Goal: Information Seeking & Learning: Check status

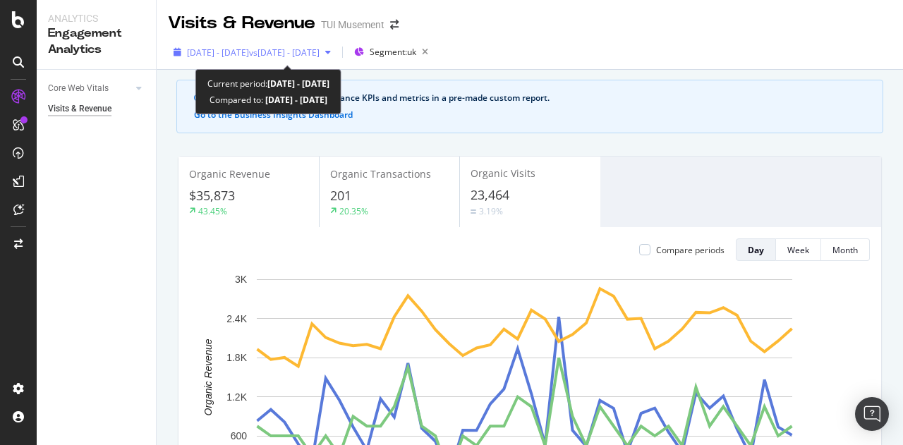
click at [320, 49] on span "vs 2024 Jul. 10th - Aug. 18th" at bounding box center [284, 53] width 71 height 12
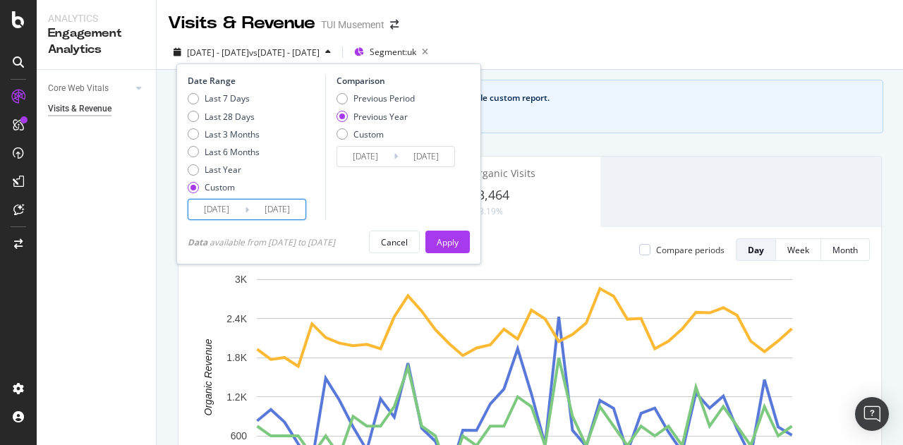
click at [291, 212] on input "2025/08/17" at bounding box center [277, 210] width 56 height 20
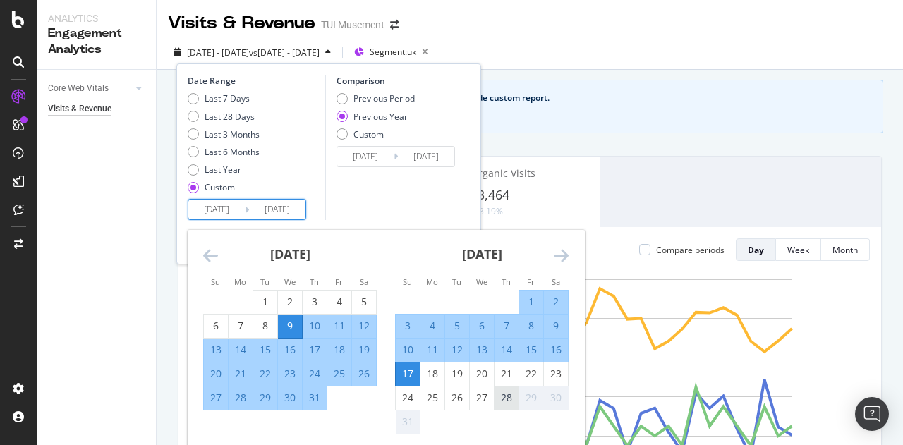
click at [508, 395] on div "28" at bounding box center [506, 398] width 24 height 14
type input "2025/08/28"
type input "2024/08/29"
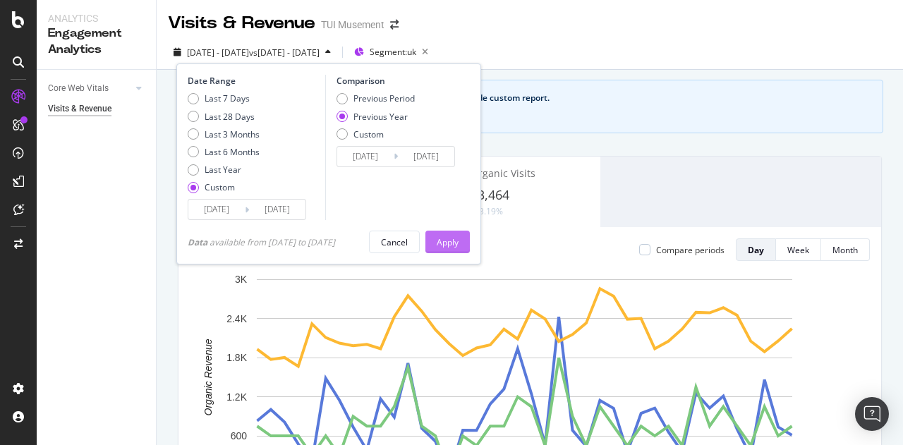
click at [466, 245] on button "Apply" at bounding box center [447, 242] width 44 height 23
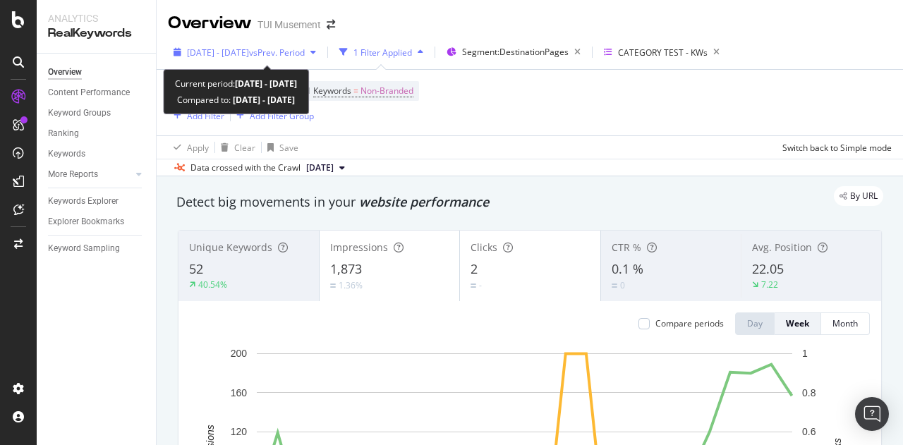
click at [305, 56] on span "vs Prev. Period" at bounding box center [277, 53] width 56 height 12
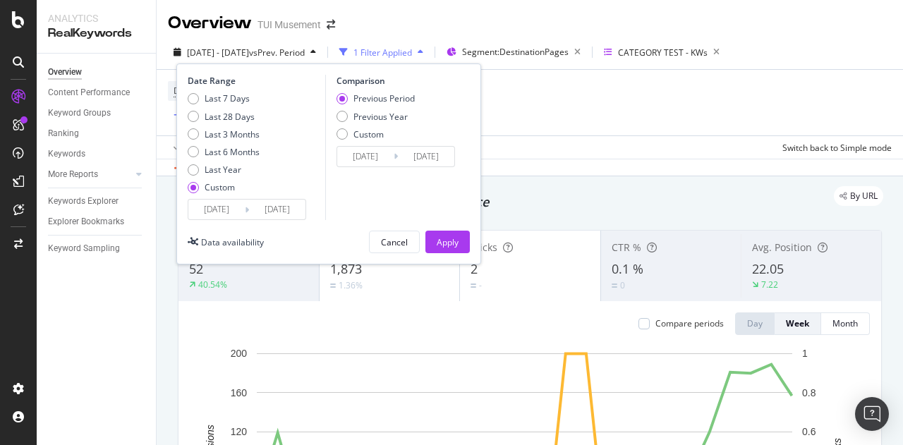
click at [293, 209] on input "[DATE]" at bounding box center [277, 210] width 56 height 20
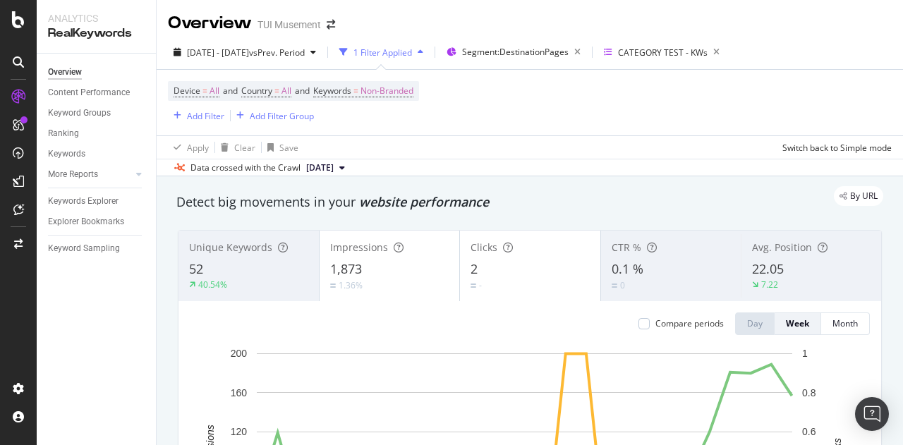
click at [604, 118] on div "Device = All and Country = All and Keywords = Non-Branded Add Filter Add Filter…" at bounding box center [530, 103] width 724 height 66
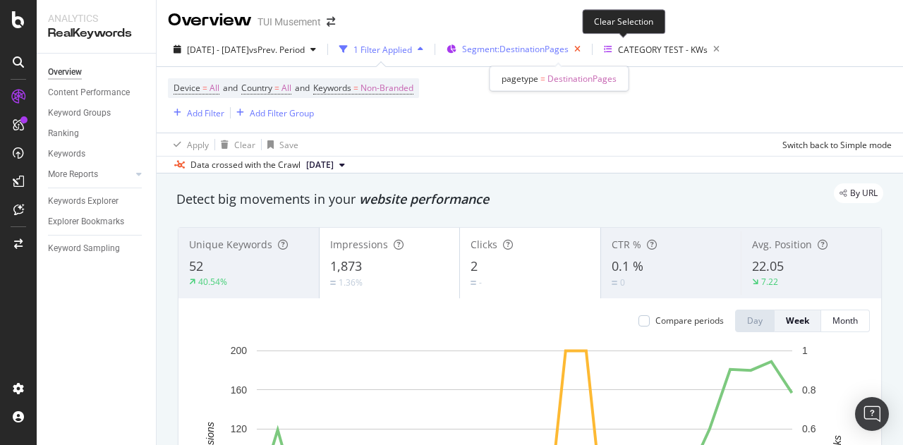
click at [586, 51] on icon "button" at bounding box center [577, 49] width 18 height 20
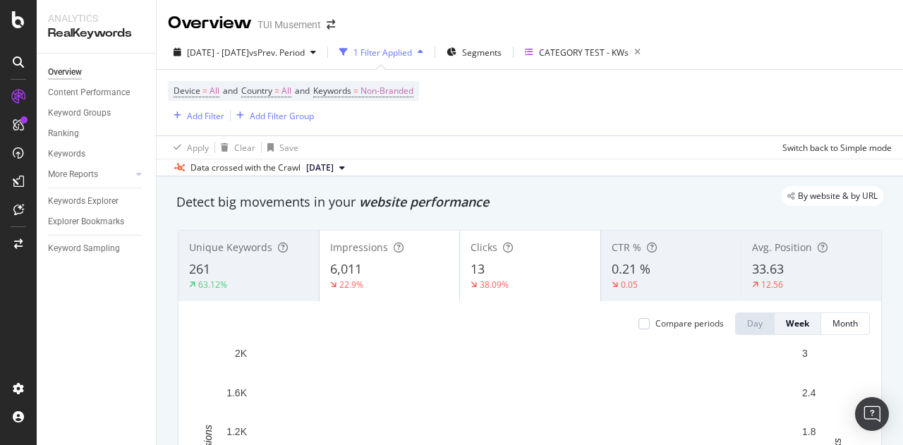
scroll to position [1, 0]
click at [497, 269] on div "13" at bounding box center [529, 269] width 119 height 18
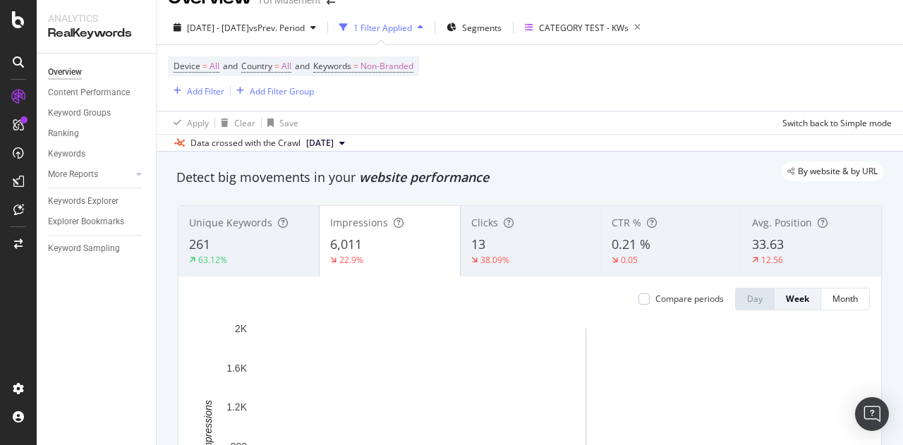
scroll to position [25, 0]
click at [841, 298] on div "Month" at bounding box center [844, 298] width 25 height 12
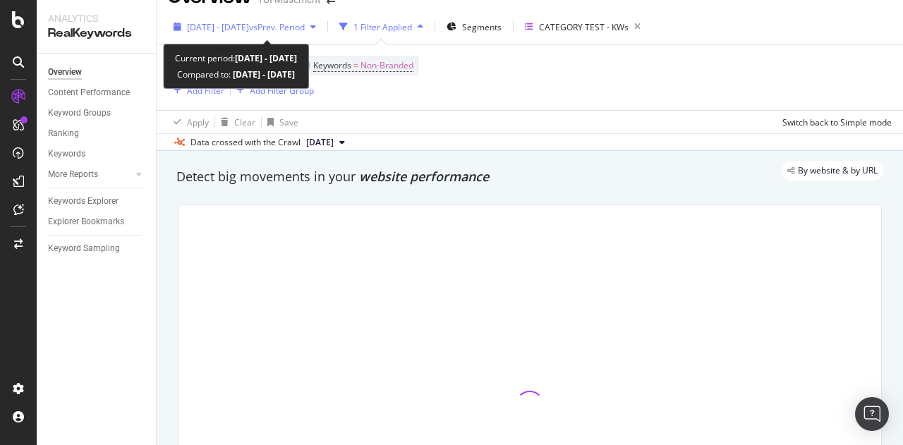
click at [311, 34] on div "2025 Feb. 20th - Aug. 23rd vs Prev. Period" at bounding box center [245, 26] width 154 height 21
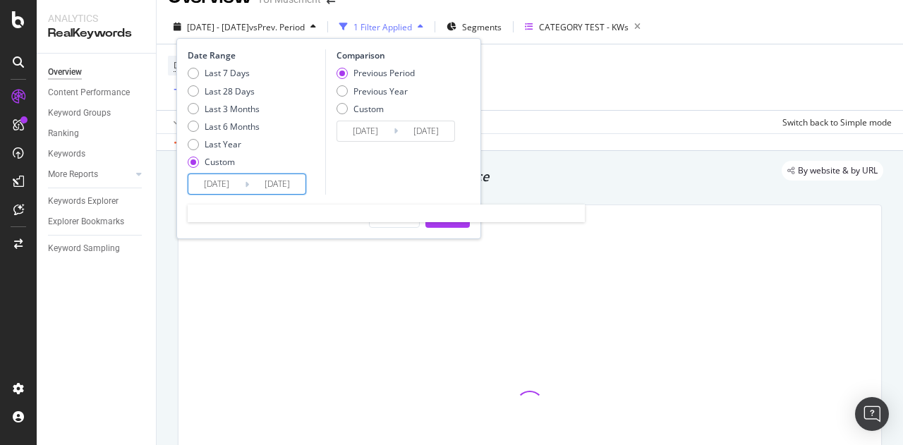
click at [277, 186] on input "2025/08/23" at bounding box center [277, 184] width 56 height 20
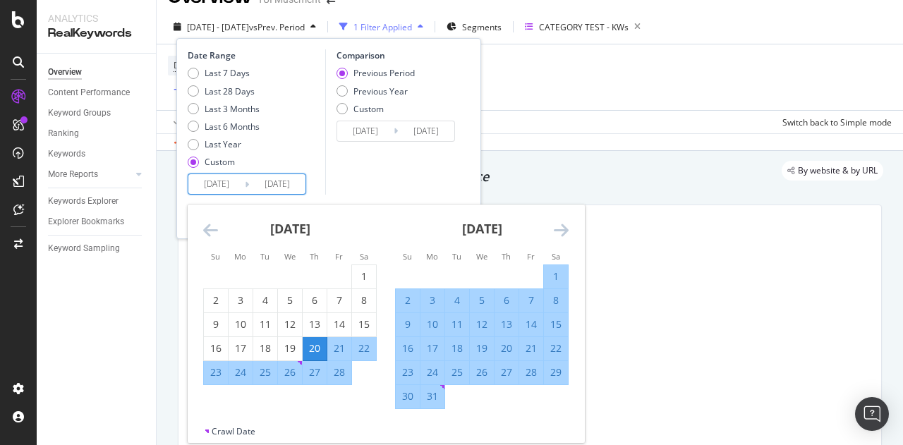
click at [554, 225] on icon "Move forward to switch to the next month." at bounding box center [561, 229] width 15 height 17
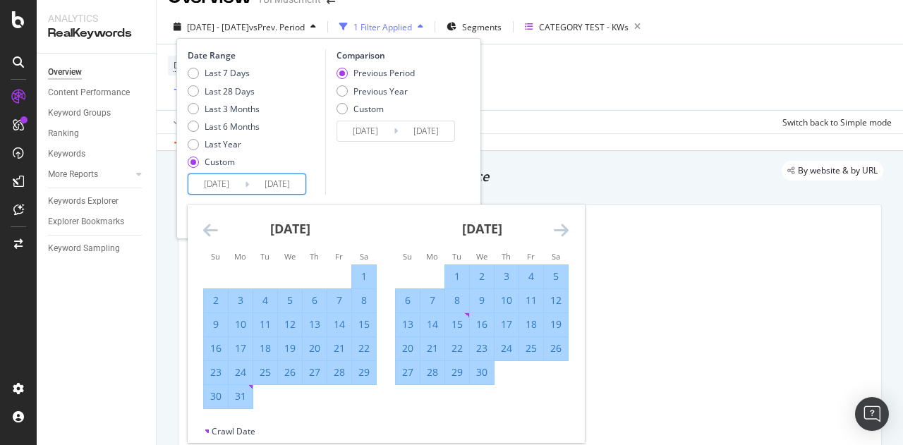
click at [554, 225] on icon "Move forward to switch to the next month." at bounding box center [561, 229] width 15 height 17
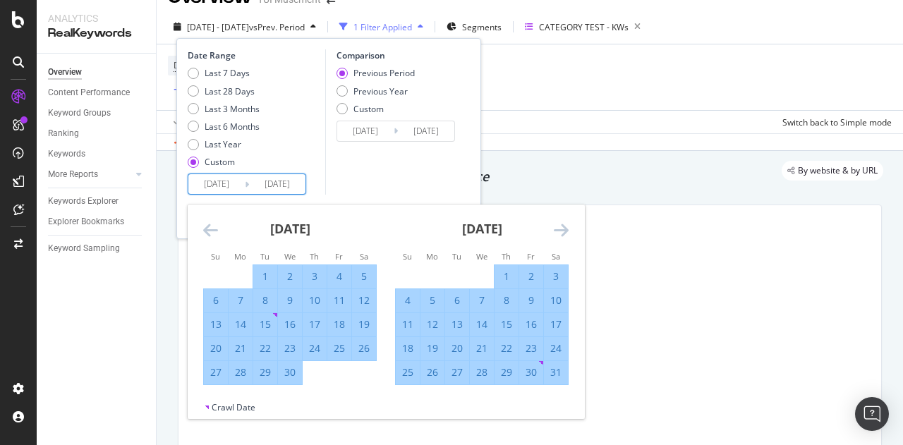
click at [554, 225] on icon "Move forward to switch to the next month." at bounding box center [561, 229] width 15 height 17
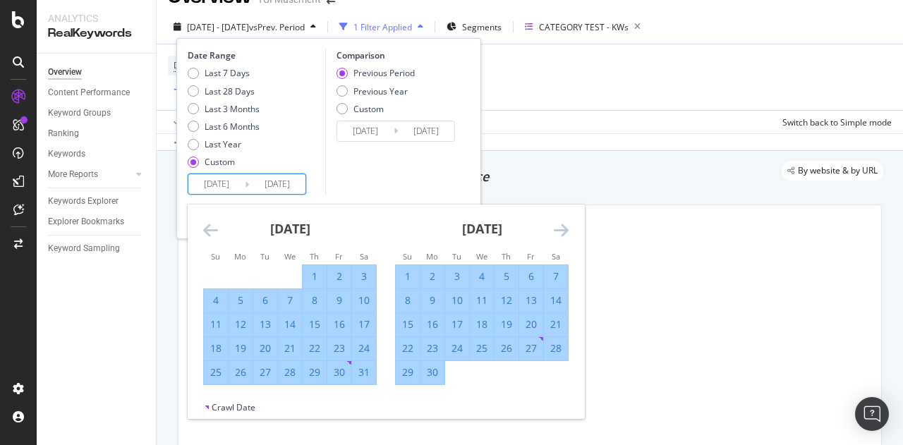
click at [554, 225] on icon "Move forward to switch to the next month." at bounding box center [561, 229] width 15 height 17
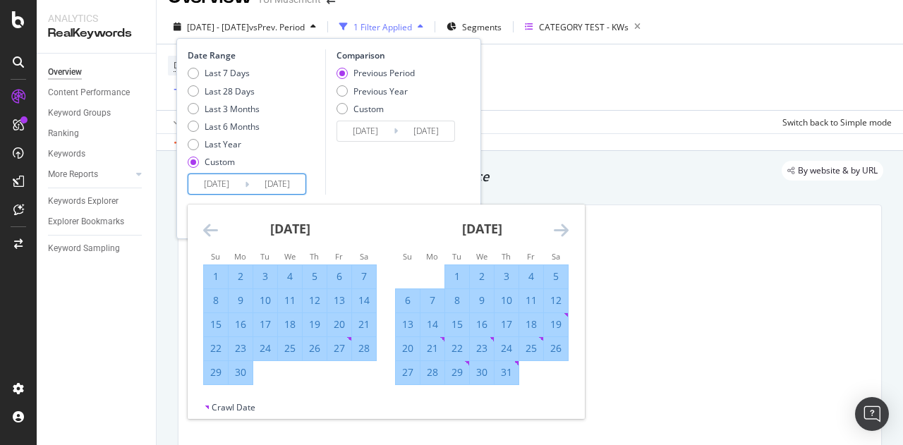
click at [554, 225] on icon "Move forward to switch to the next month." at bounding box center [561, 229] width 15 height 17
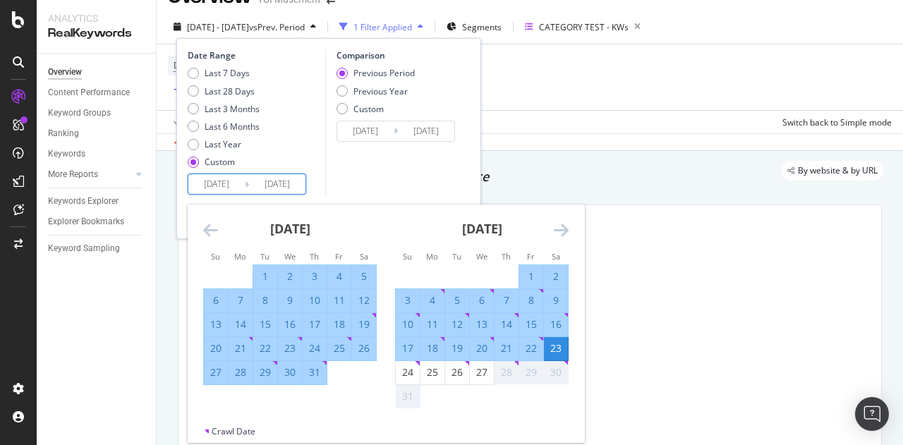
click at [554, 225] on icon "Move forward to switch to the next month." at bounding box center [561, 229] width 15 height 17
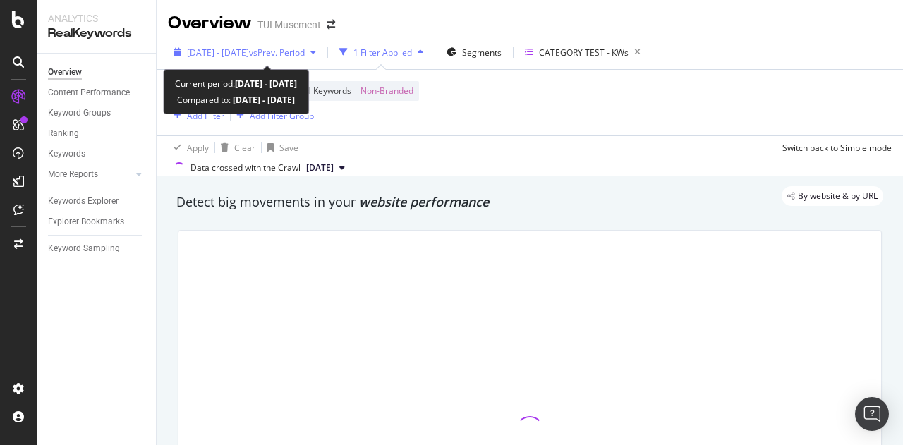
click at [305, 50] on span "vs Prev. Period" at bounding box center [277, 53] width 56 height 12
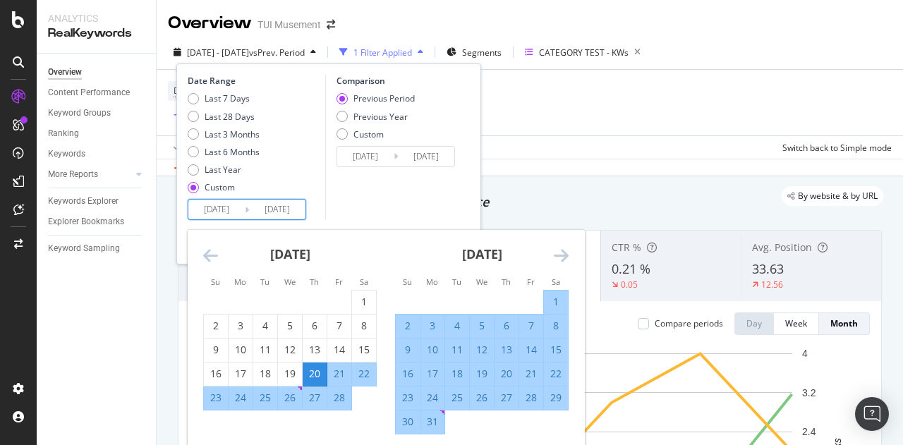
click at [272, 217] on input "[DATE]" at bounding box center [277, 210] width 56 height 20
click at [559, 254] on icon "Move forward to switch to the next month." at bounding box center [561, 255] width 15 height 17
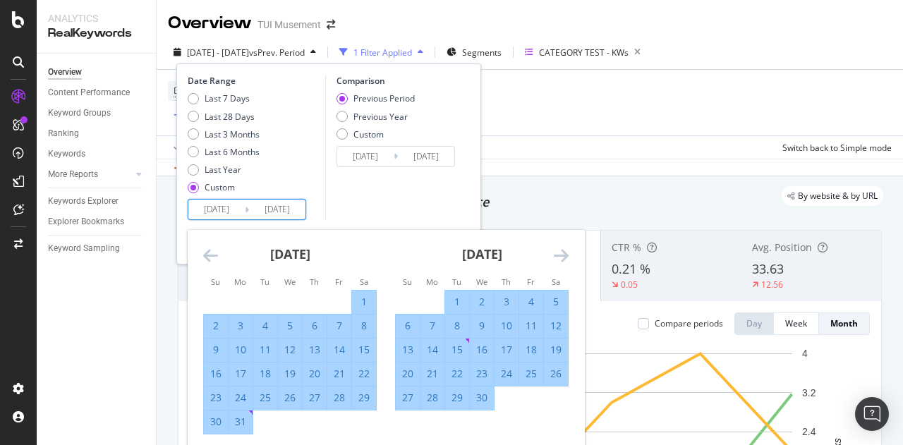
click at [559, 254] on icon "Move forward to switch to the next month." at bounding box center [561, 255] width 15 height 17
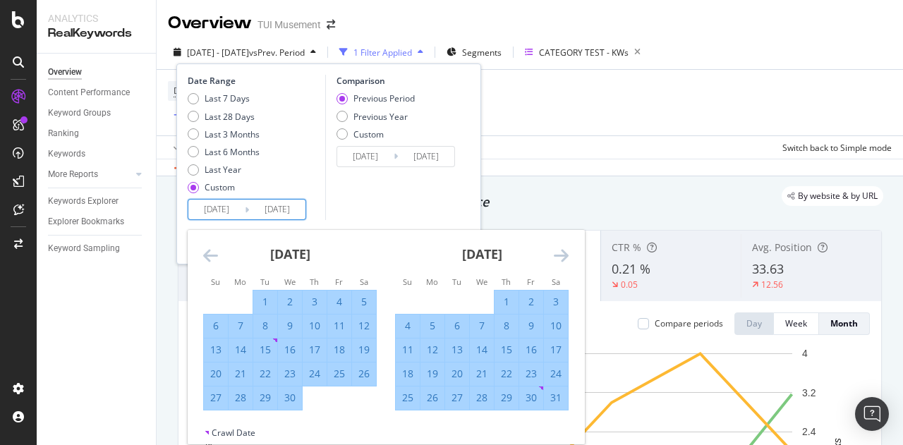
click at [559, 254] on icon "Move forward to switch to the next month." at bounding box center [561, 255] width 15 height 17
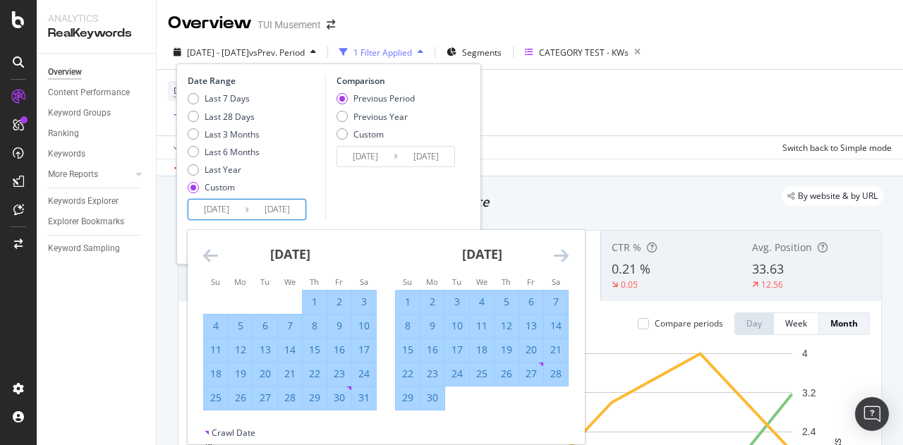
click at [559, 254] on icon "Move forward to switch to the next month." at bounding box center [561, 255] width 15 height 17
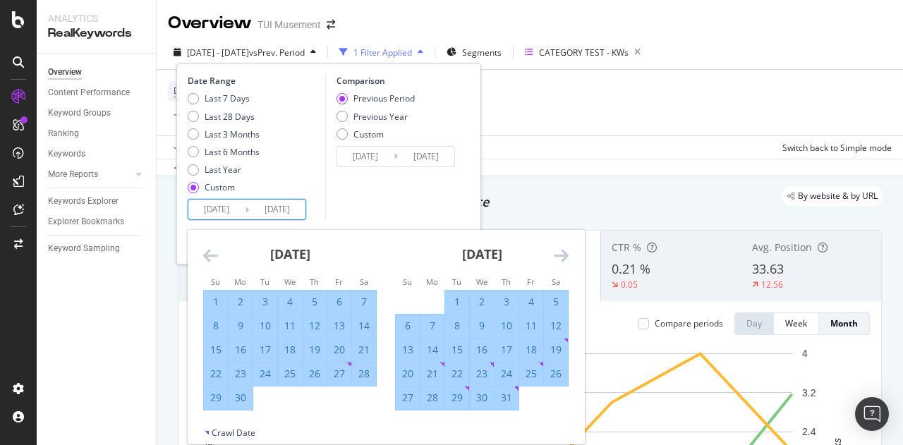
click at [559, 254] on icon "Move forward to switch to the next month." at bounding box center [561, 255] width 15 height 17
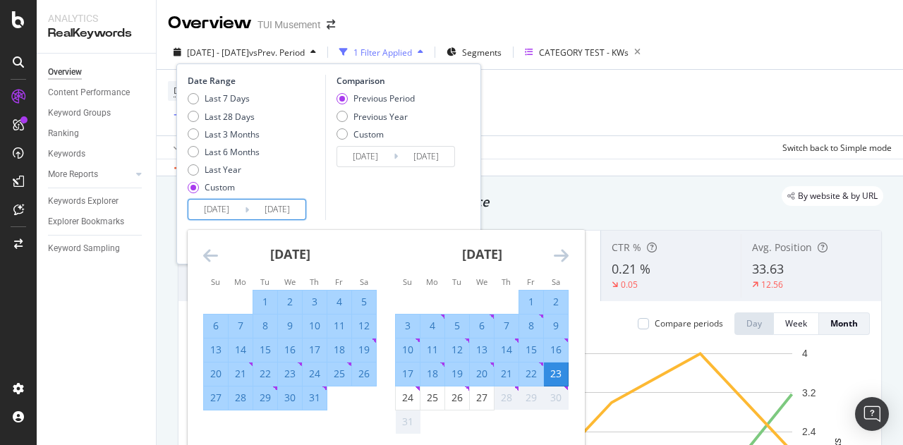
click at [559, 253] on icon "Move forward to switch to the next month." at bounding box center [561, 255] width 15 height 17
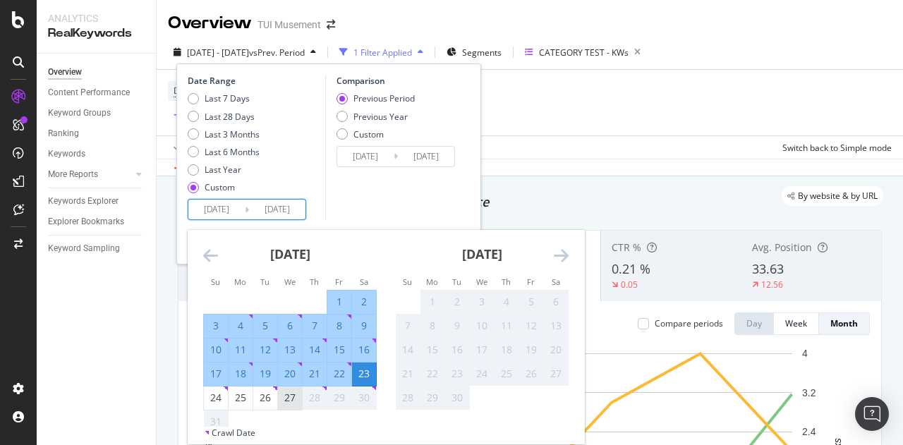
click at [292, 397] on div "27" at bounding box center [290, 398] width 24 height 14
type input "2025/08/27"
type input "2024/08/14"
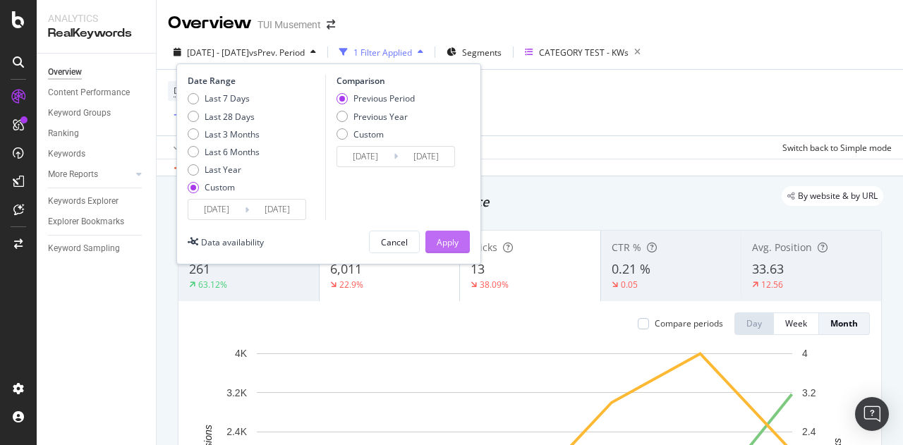
click at [456, 238] on div "Apply" at bounding box center [448, 242] width 22 height 12
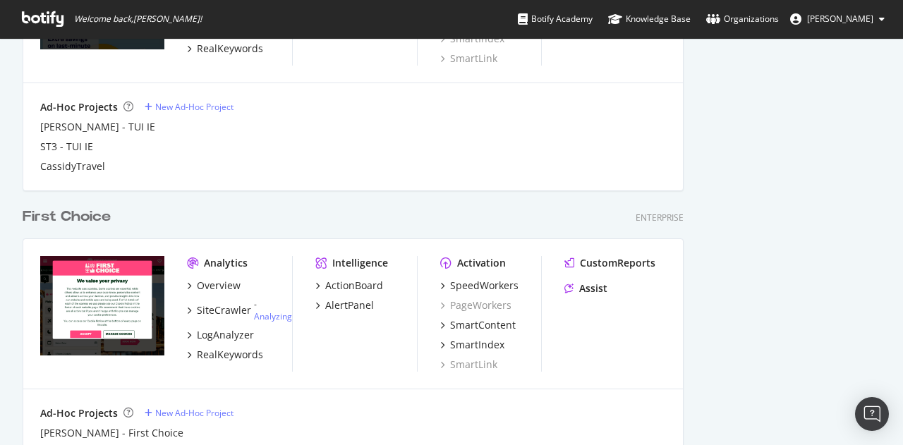
scroll to position [4319, 661]
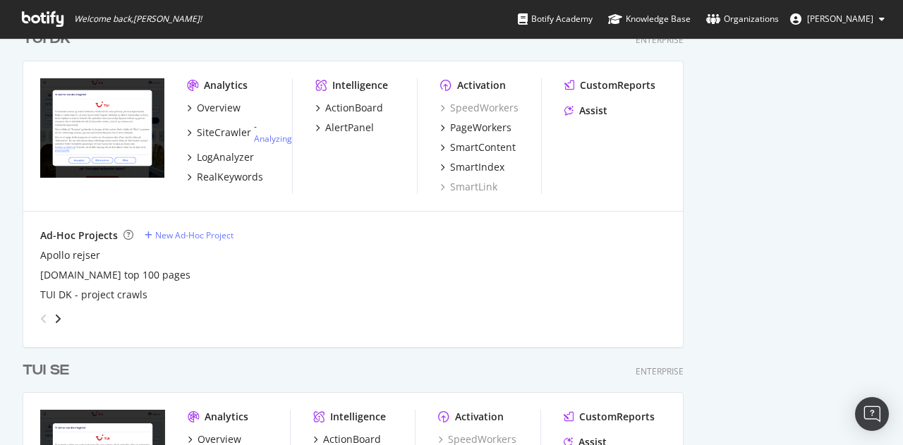
drag, startPoint x: 0, startPoint y: 0, endPoint x: 237, endPoint y: 200, distance: 309.8
click at [237, 200] on div "Analytics Overview SiteCrawler - Analyzing LogAnalyzer RealKeywords Intelligenc…" at bounding box center [352, 136] width 659 height 150
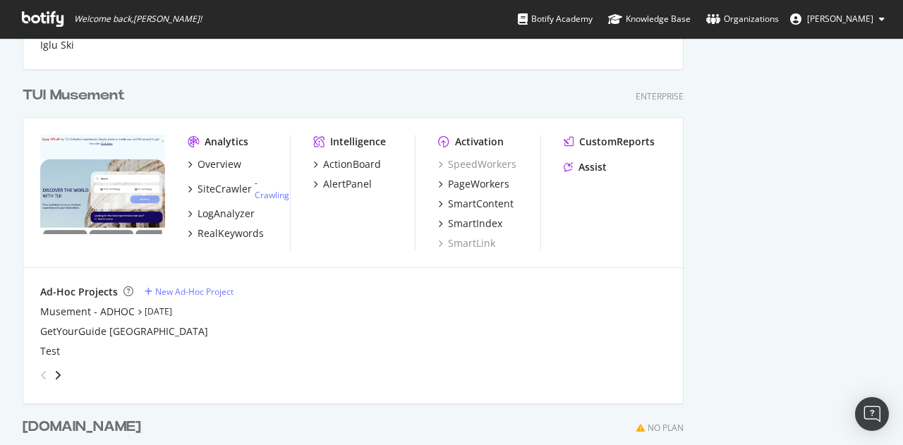
scroll to position [3772, 0]
click at [73, 97] on div "TUI Musement" at bounding box center [74, 96] width 102 height 20
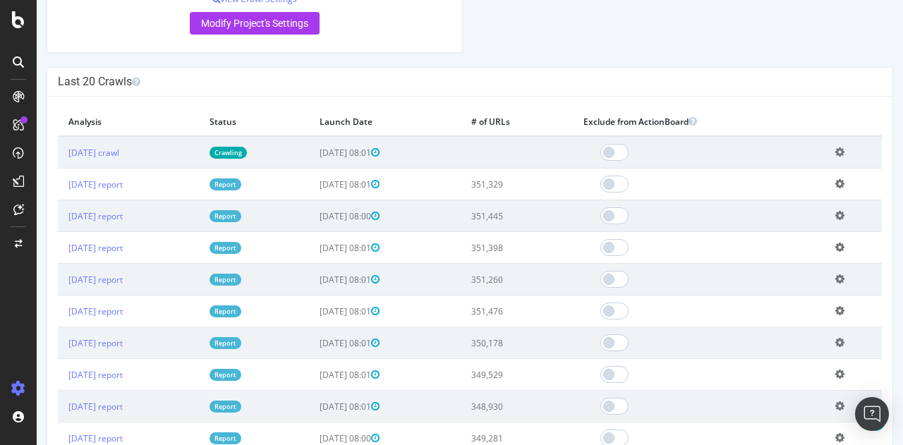
scroll to position [369, 0]
click at [123, 179] on link "[DATE] report" at bounding box center [95, 185] width 54 height 12
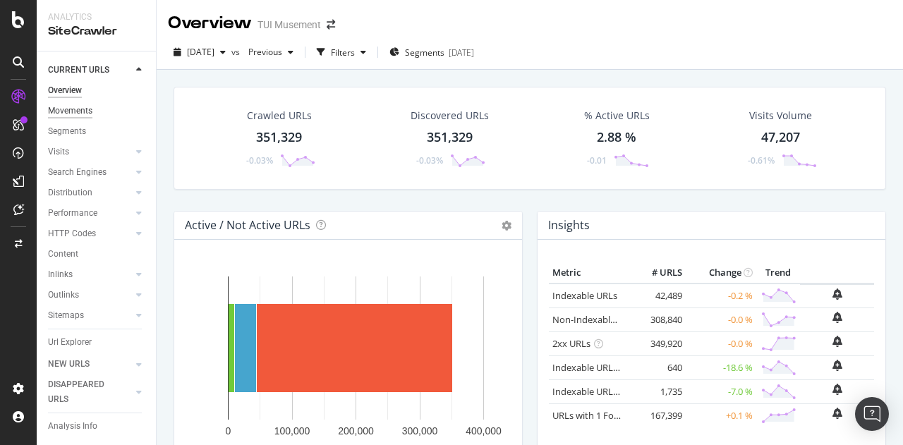
click at [65, 114] on div "Movements" at bounding box center [70, 111] width 44 height 15
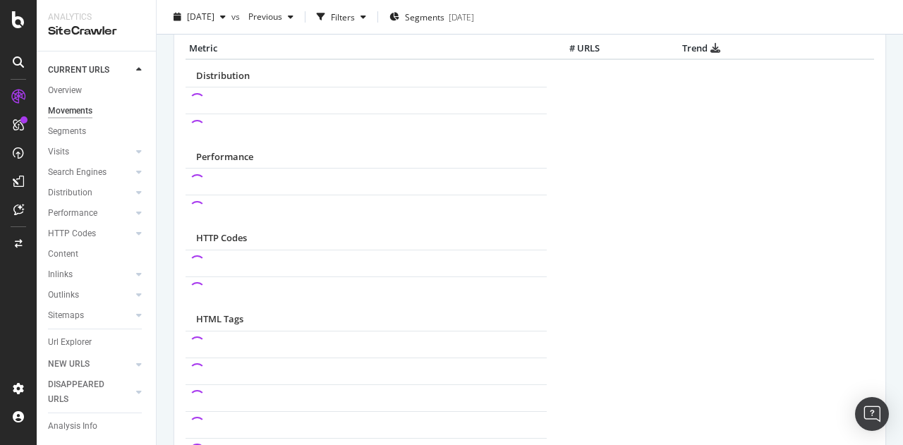
scroll to position [695, 0]
click at [72, 254] on div "Content" at bounding box center [63, 254] width 30 height 15
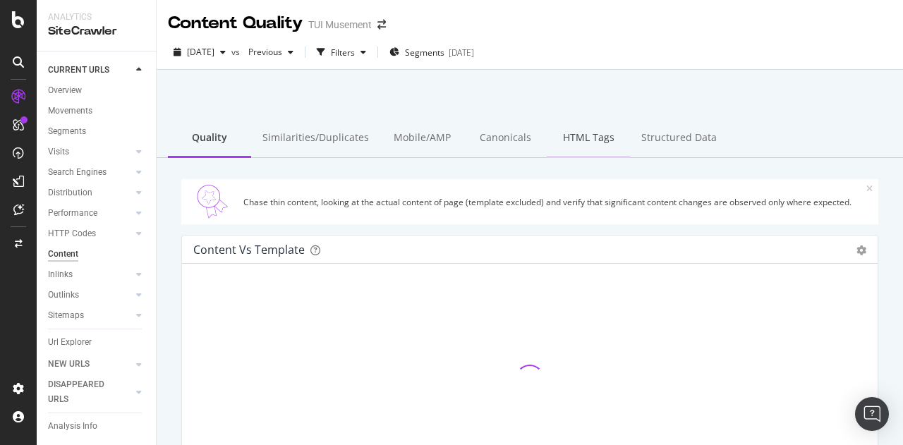
click at [584, 135] on div "HTML Tags" at bounding box center [588, 138] width 83 height 39
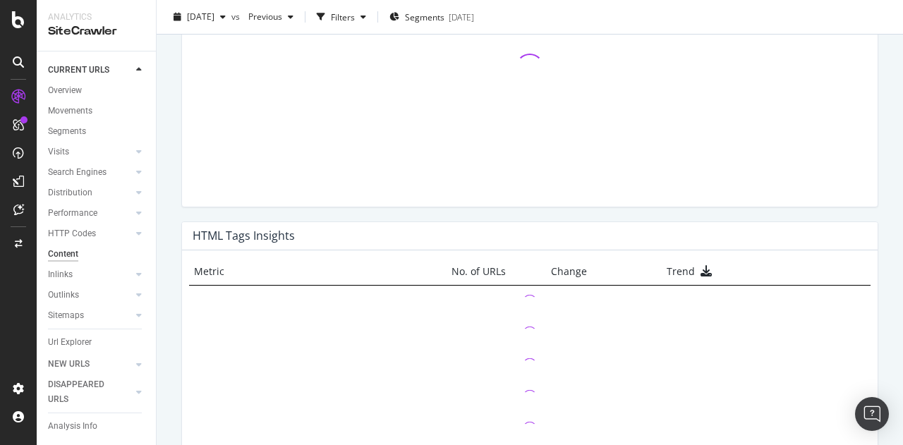
scroll to position [1038, 0]
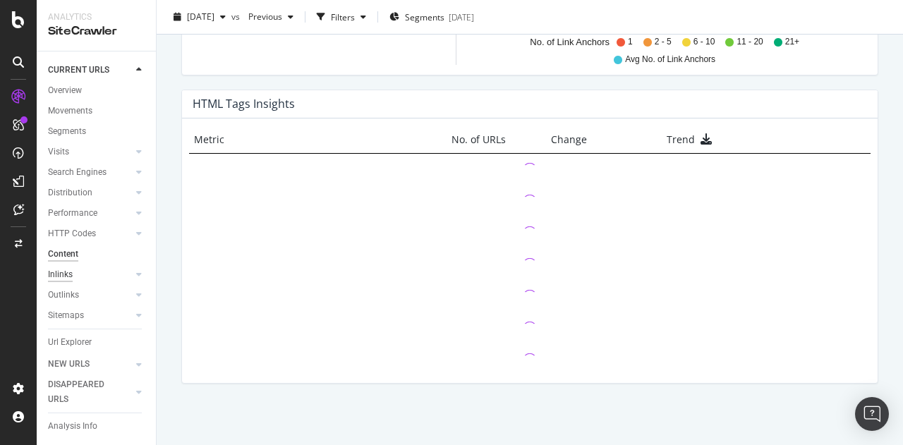
click at [63, 273] on div "Inlinks" at bounding box center [60, 274] width 25 height 15
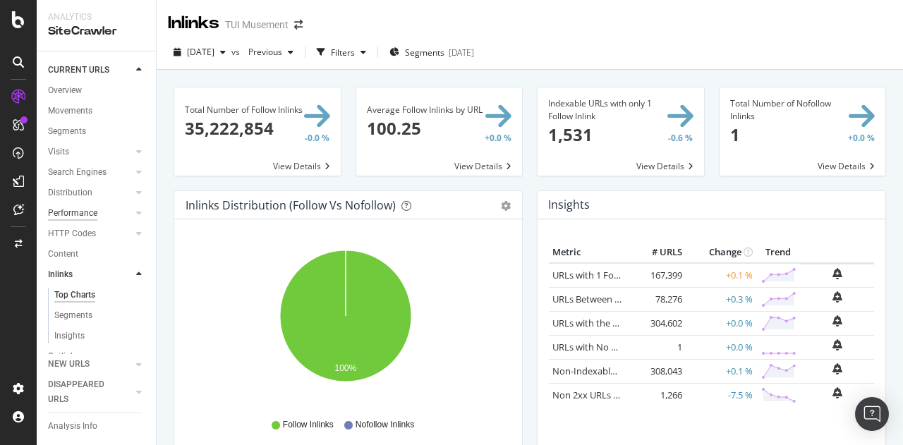
click at [80, 217] on div "Performance" at bounding box center [72, 213] width 49 height 15
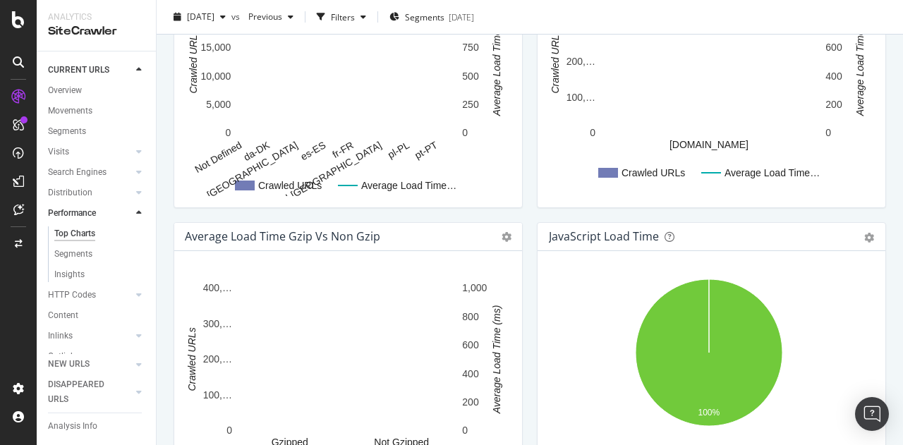
scroll to position [907, 0]
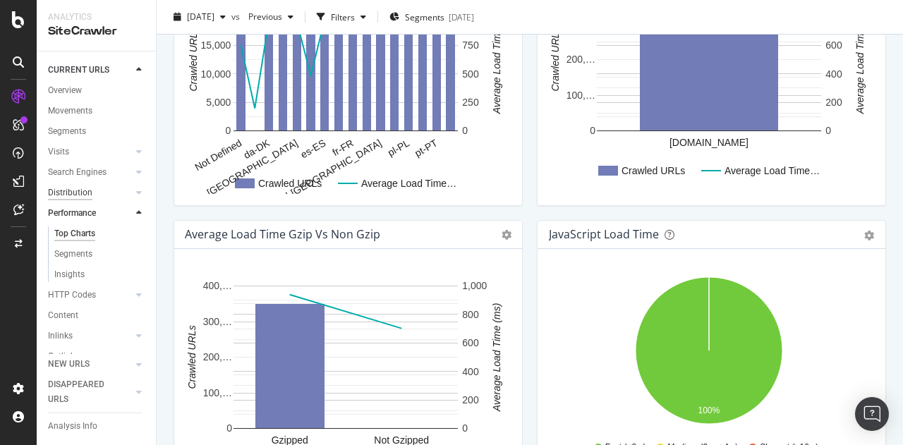
click at [72, 190] on div "Distribution" at bounding box center [70, 193] width 44 height 15
